Goal: Task Accomplishment & Management: Use online tool/utility

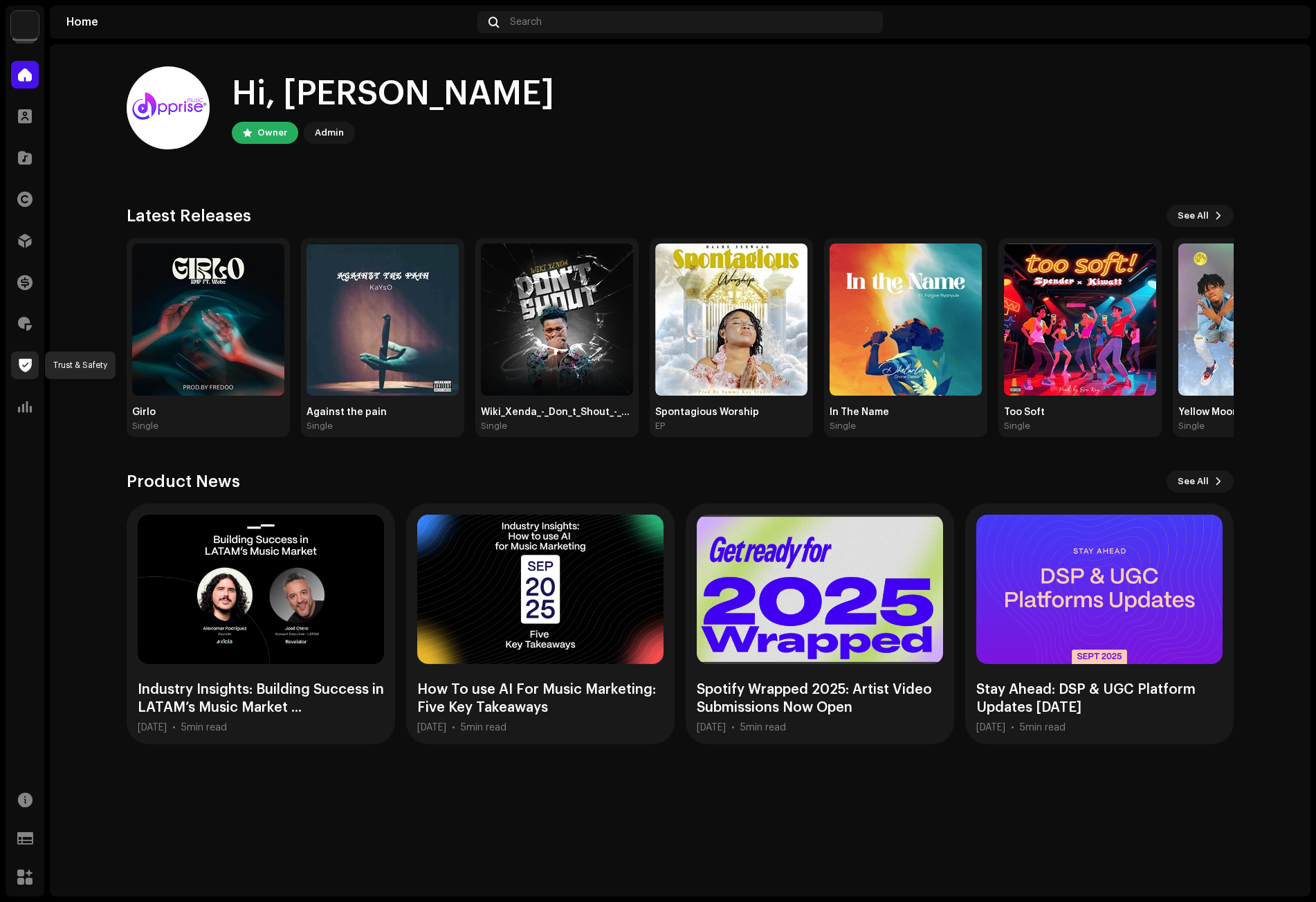
click at [27, 360] on span at bounding box center [25, 365] width 13 height 11
click at [23, 321] on span at bounding box center [25, 324] width 14 height 11
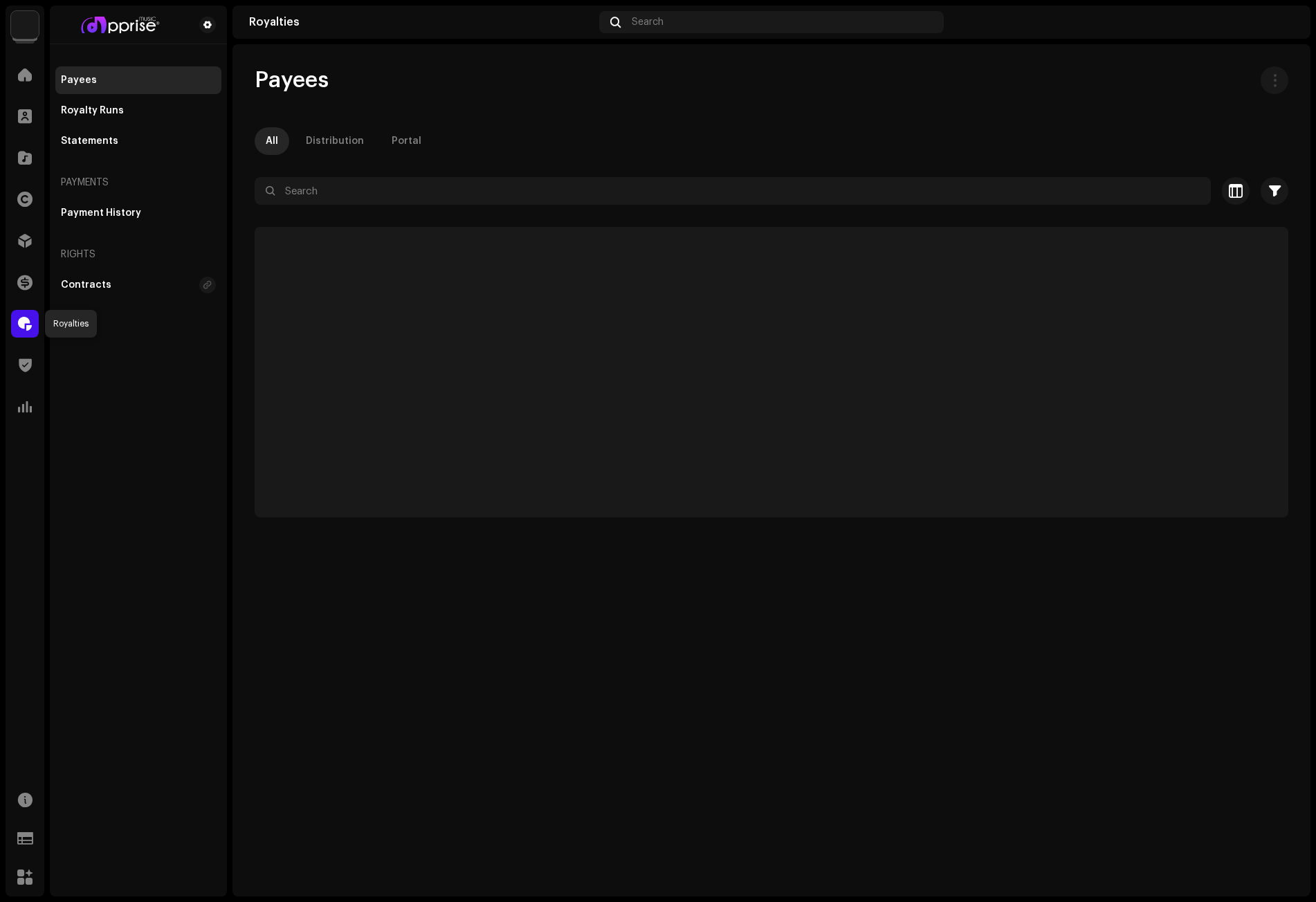
click at [28, 319] on span at bounding box center [25, 324] width 14 height 11
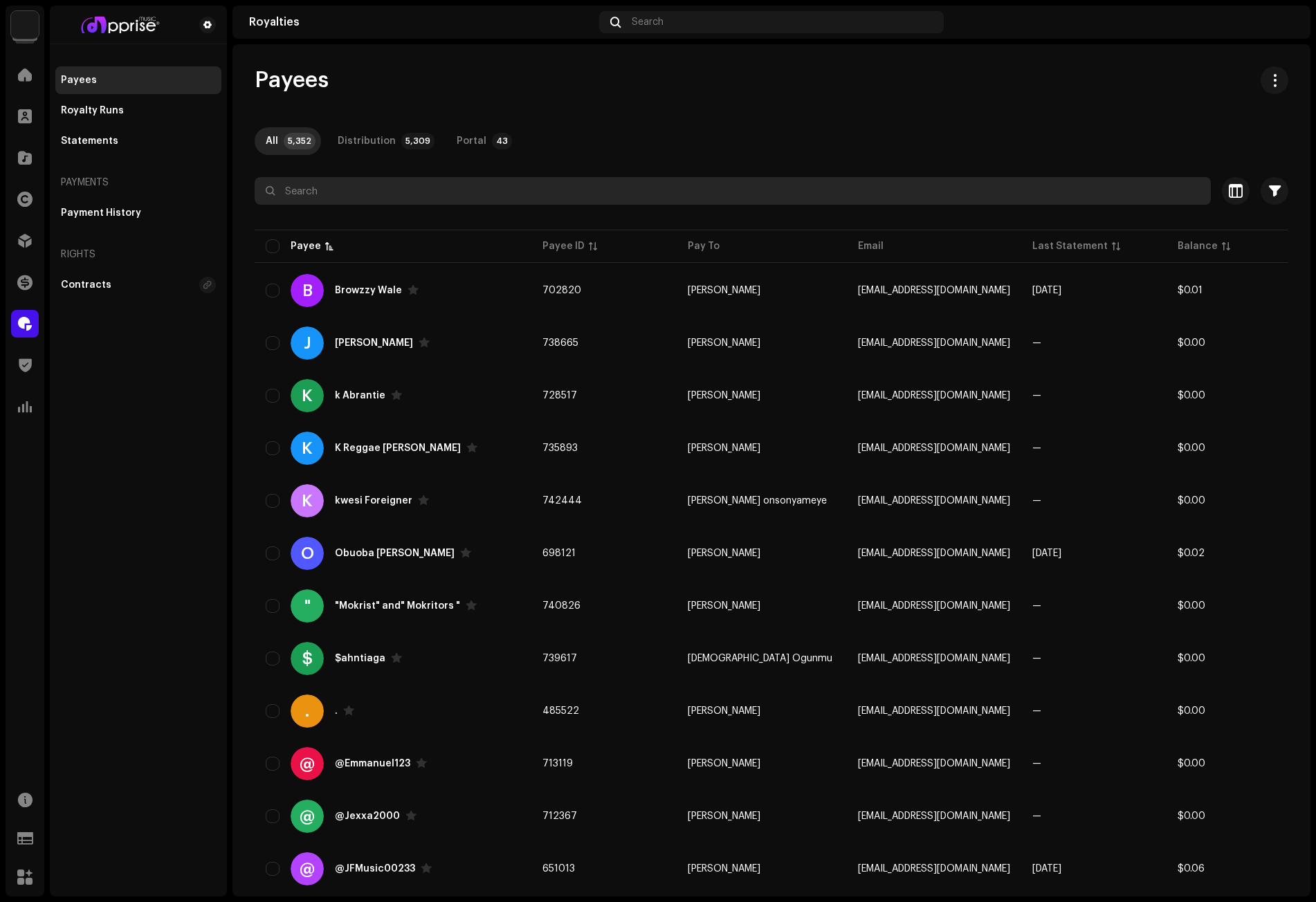
paste input "[EMAIL_ADDRESS][DOMAIN_NAME]"
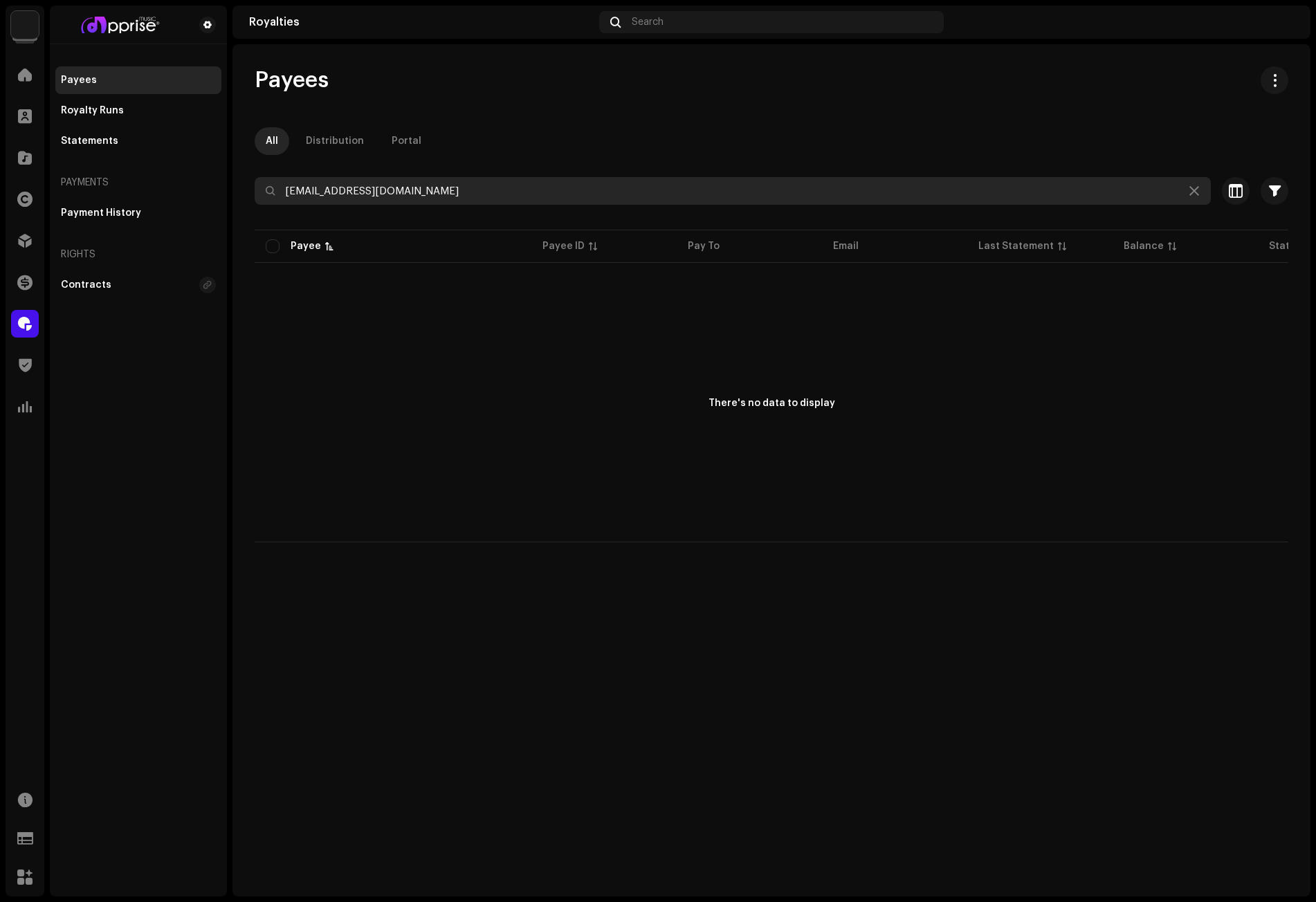
drag, startPoint x: 253, startPoint y: 185, endPoint x: 202, endPoint y: 188, distance: 51.1
click at [202, 188] on div "Apprise Music & Media Home Clients Catalog Rights Distribution Finance Royaltie…" at bounding box center [658, 451] width 1316 height 902
paste input "gordonduakiby"
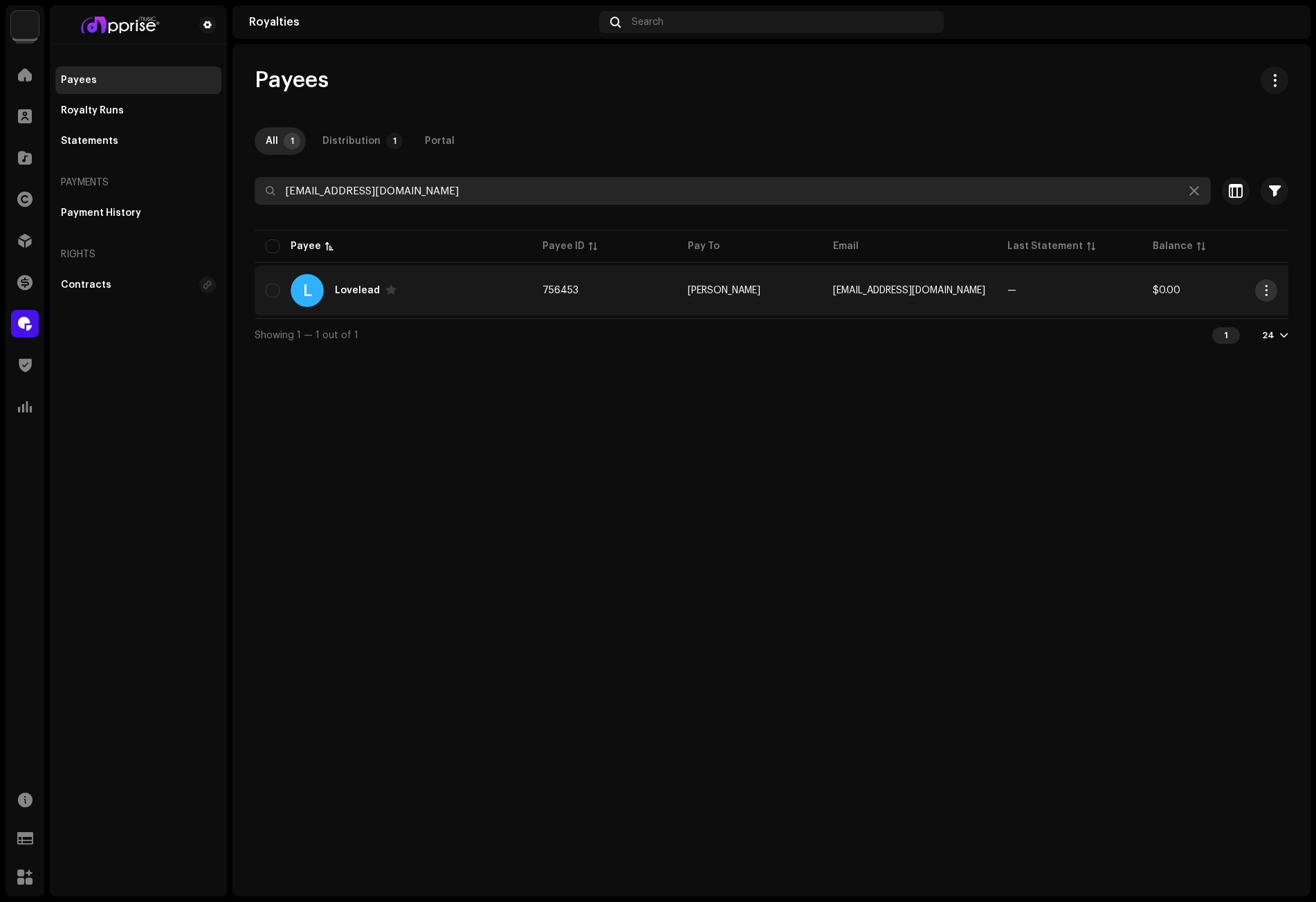
type input "[EMAIL_ADDRESS][DOMAIN_NAME]"
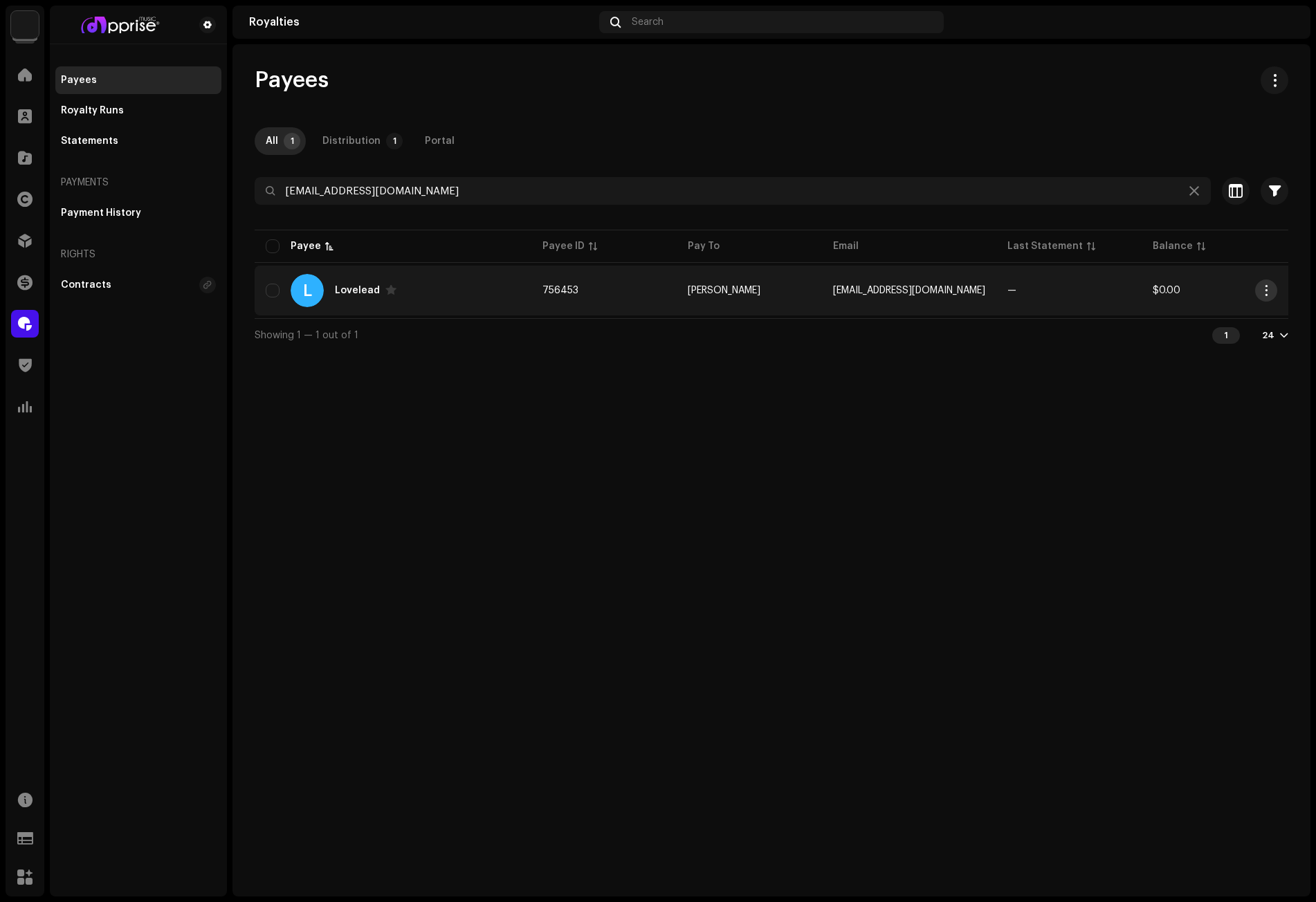
click at [1264, 287] on span "button" at bounding box center [1267, 290] width 11 height 11
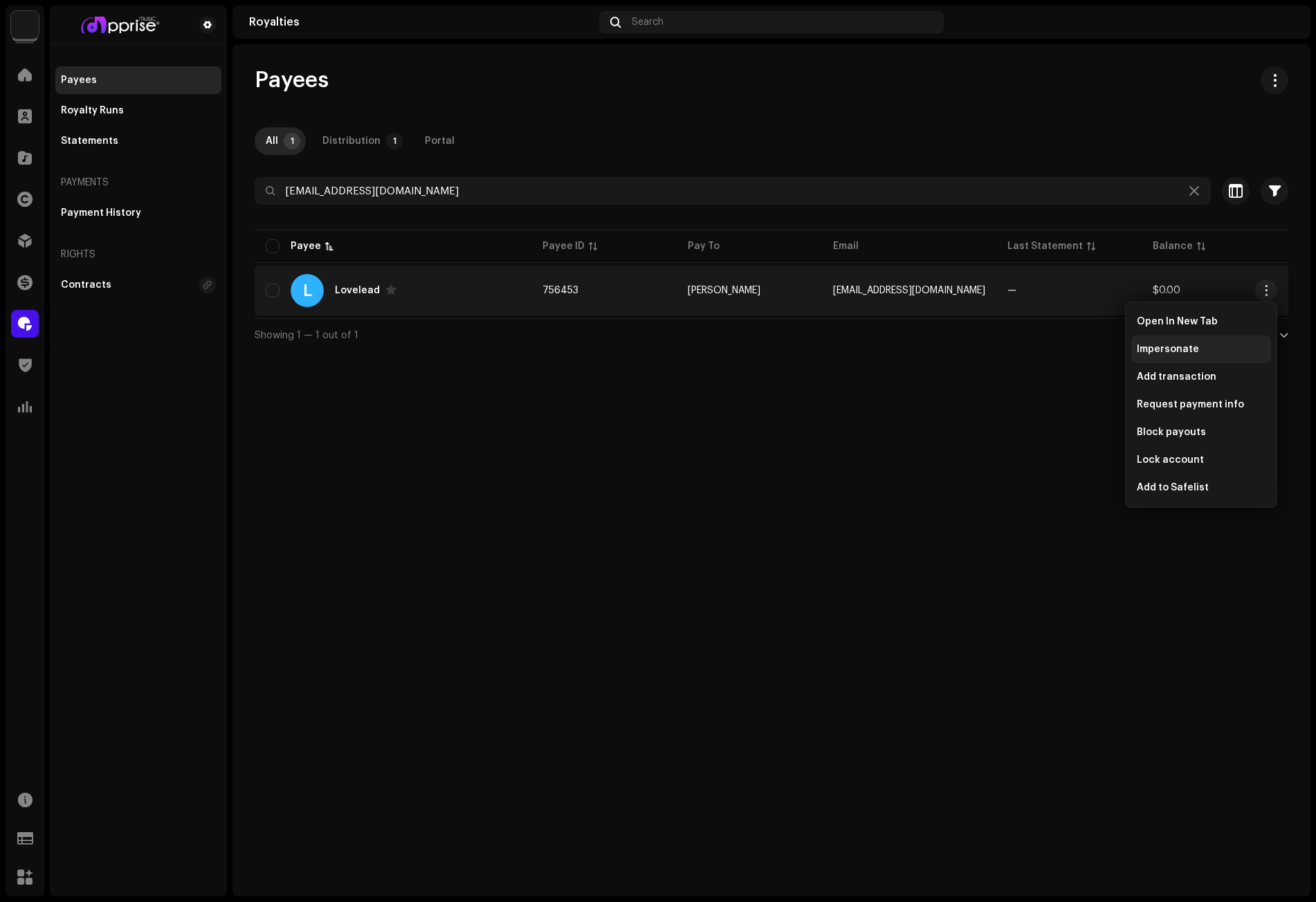
click at [1175, 348] on span "Impersonate" at bounding box center [1167, 349] width 62 height 11
